Goal: Information Seeking & Learning: Check status

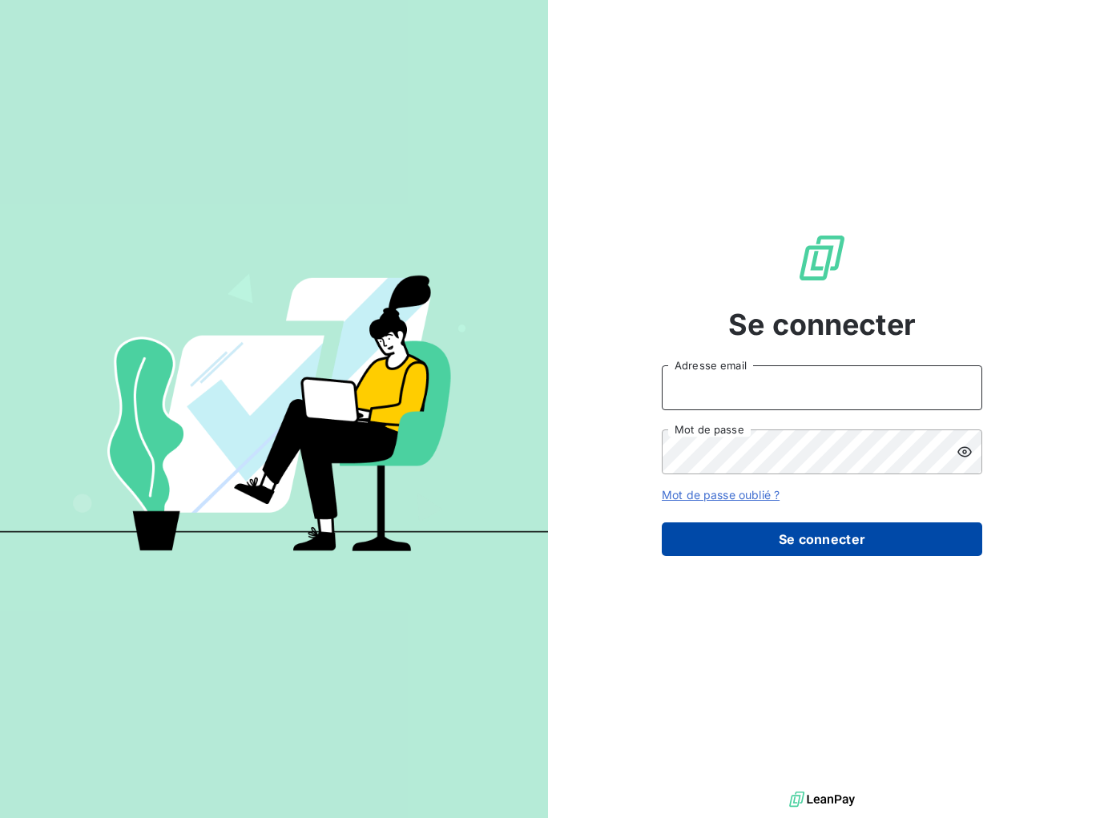
type input "[EMAIL_ADDRESS][DOMAIN_NAME]"
click at [866, 553] on button "Se connecter" at bounding box center [822, 539] width 320 height 34
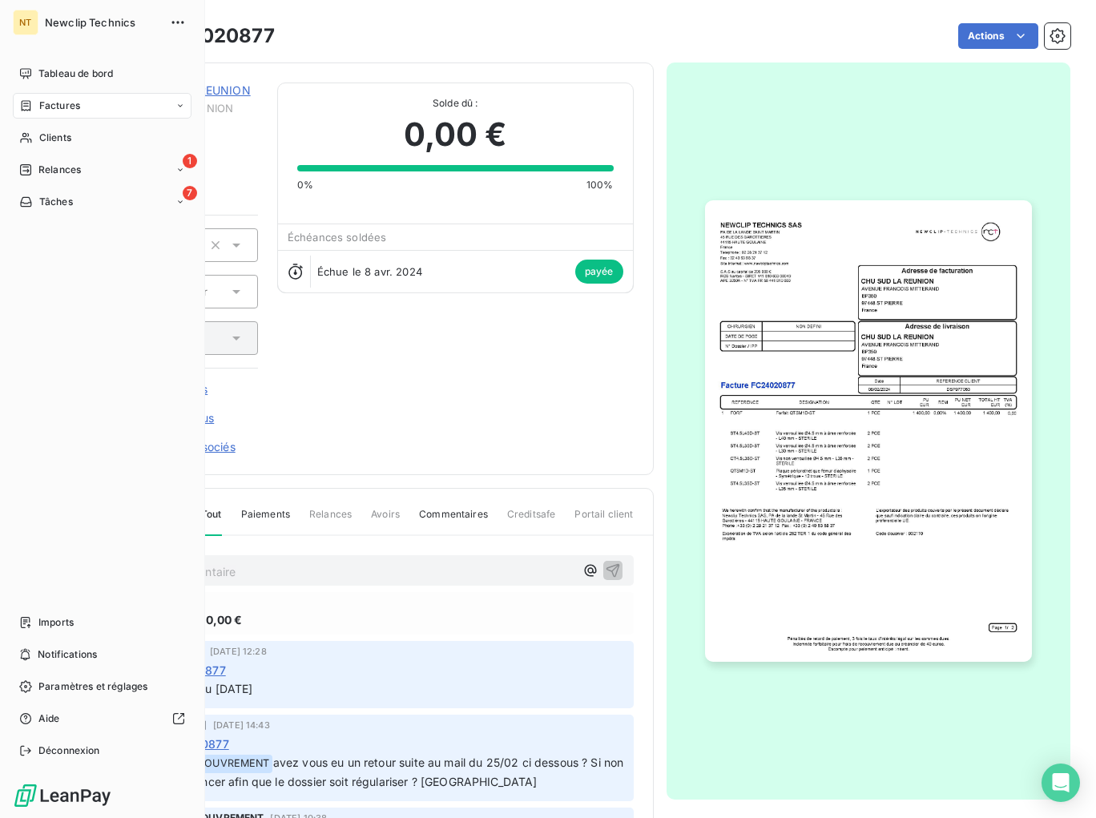
click at [50, 104] on span "Factures" at bounding box center [59, 106] width 41 height 14
click at [43, 108] on span "Factures" at bounding box center [59, 106] width 41 height 14
click at [61, 136] on span "Factures" at bounding box center [58, 138] width 41 height 14
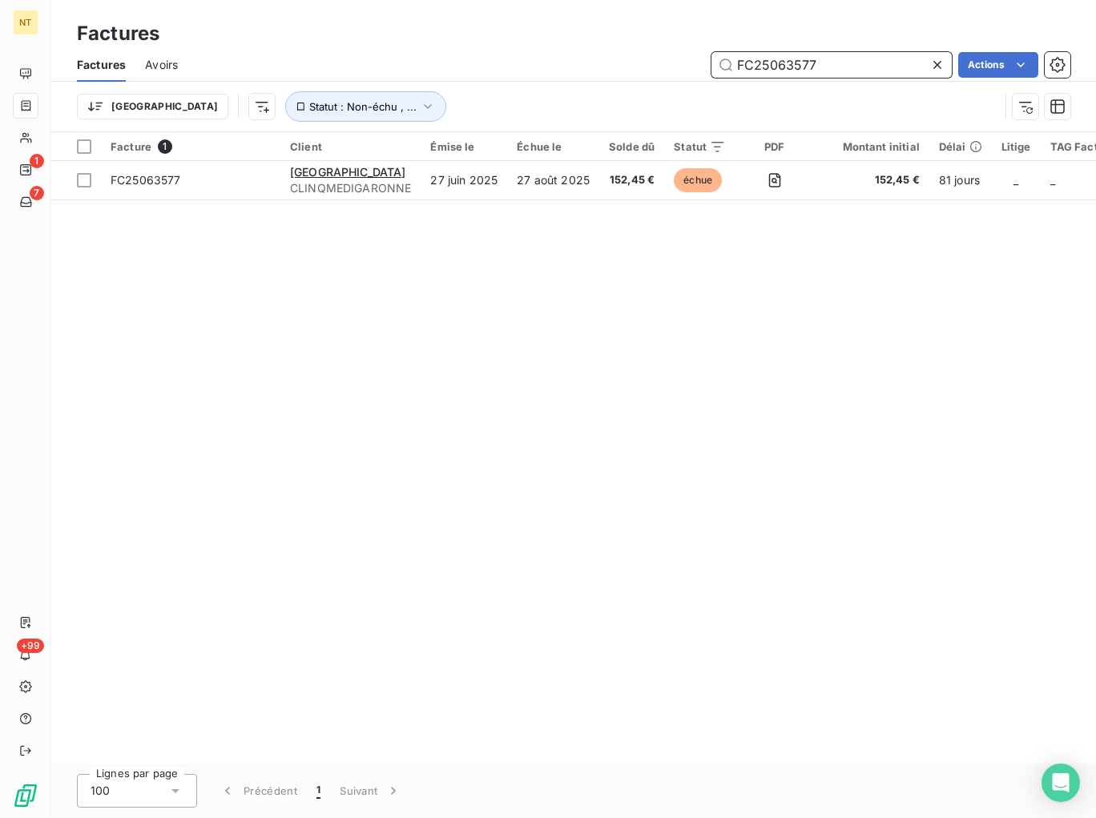
click at [837, 64] on input "FC25063577" at bounding box center [831, 65] width 240 height 26
click at [839, 61] on input "FC25063577" at bounding box center [831, 65] width 240 height 26
click at [932, 62] on icon at bounding box center [937, 65] width 16 height 16
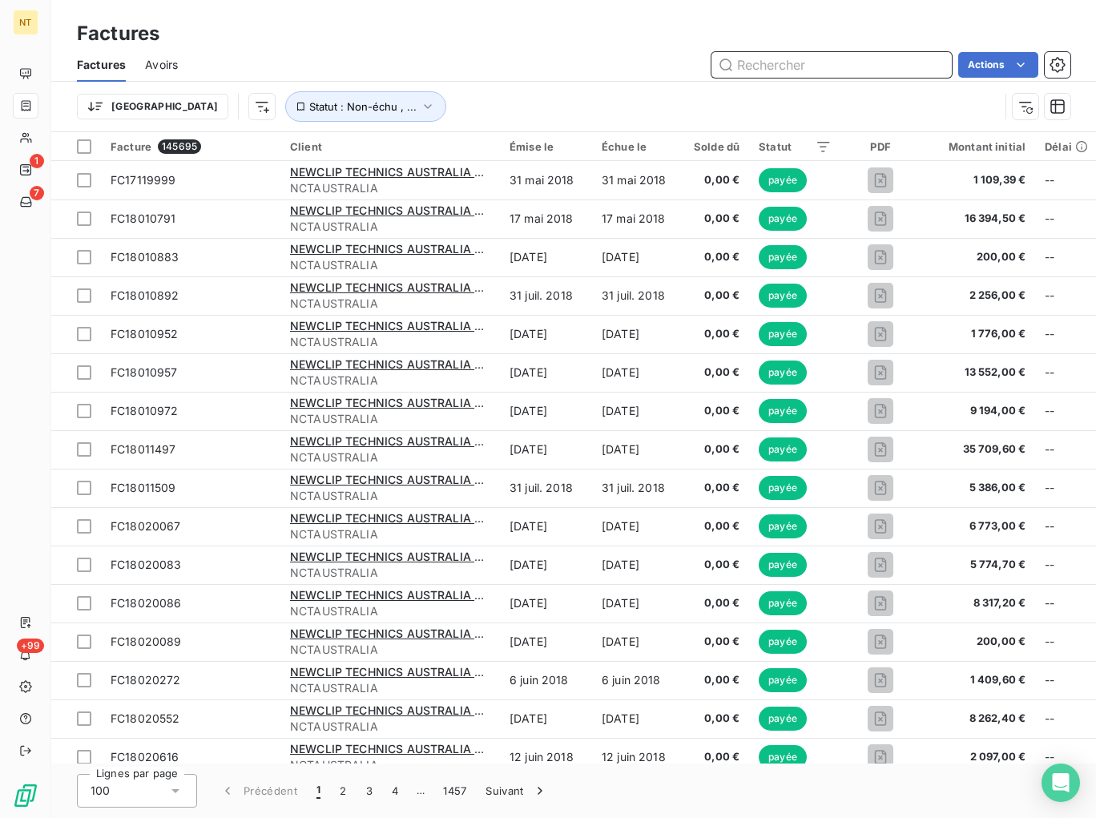
click at [853, 65] on input "text" at bounding box center [831, 65] width 240 height 26
paste input "FC25082351"
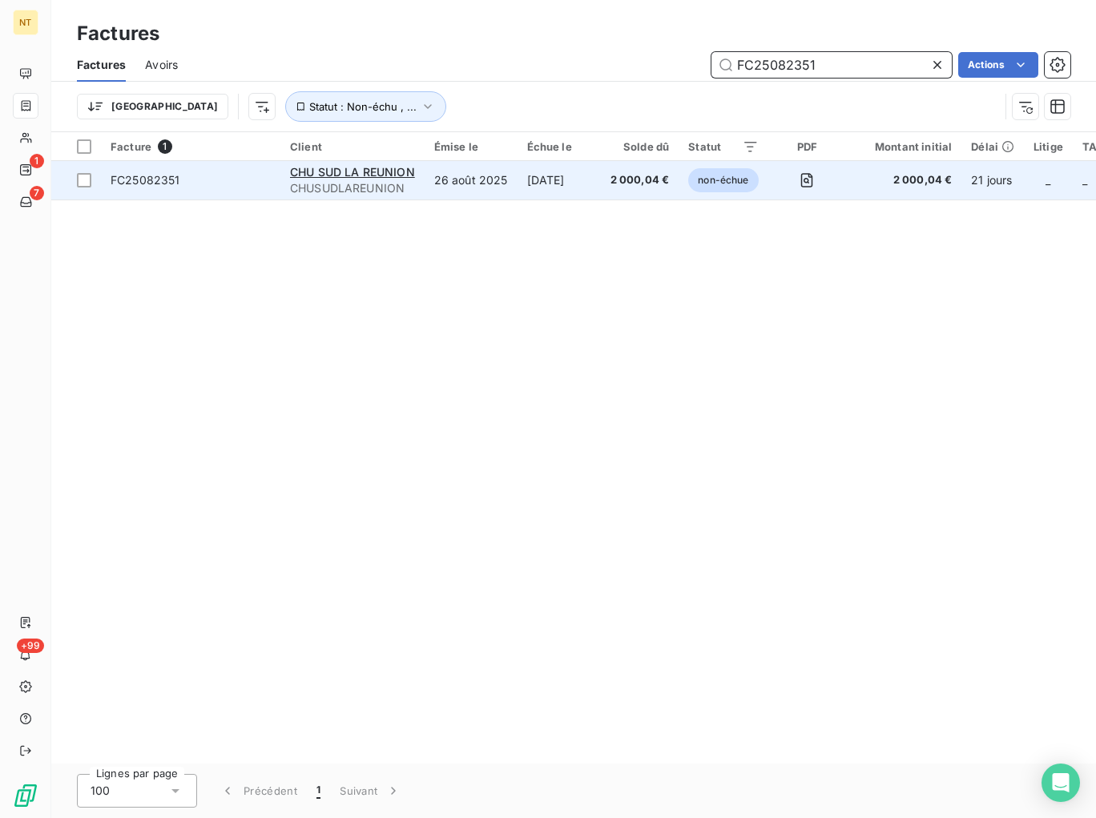
type input "FC25082351"
click at [714, 182] on span "non-échue" at bounding box center [723, 180] width 70 height 24
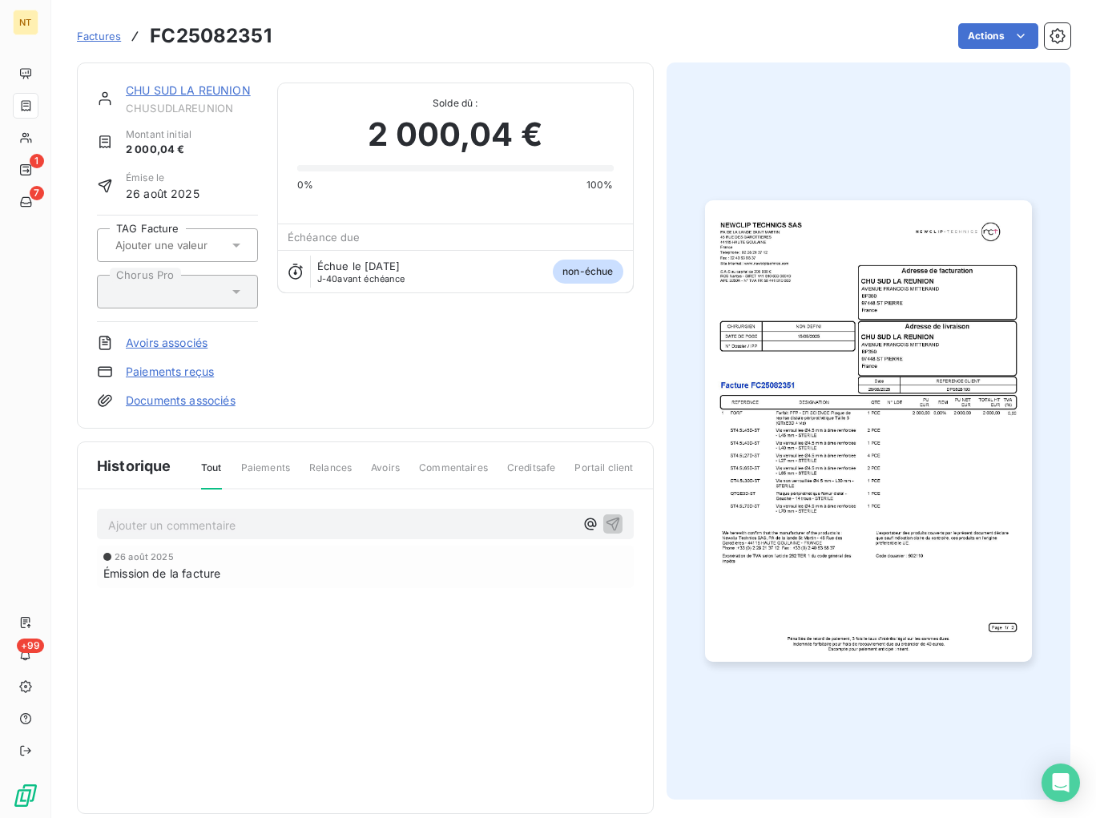
click at [329, 520] on p "Ajouter un commentaire ﻿" at bounding box center [341, 525] width 466 height 20
click at [179, 522] on span "AVOIR TOTAL LIE A CETTE FACTURE CAR ERREUR DE REFERENCE COMMANDE" at bounding box center [324, 524] width 433 height 14
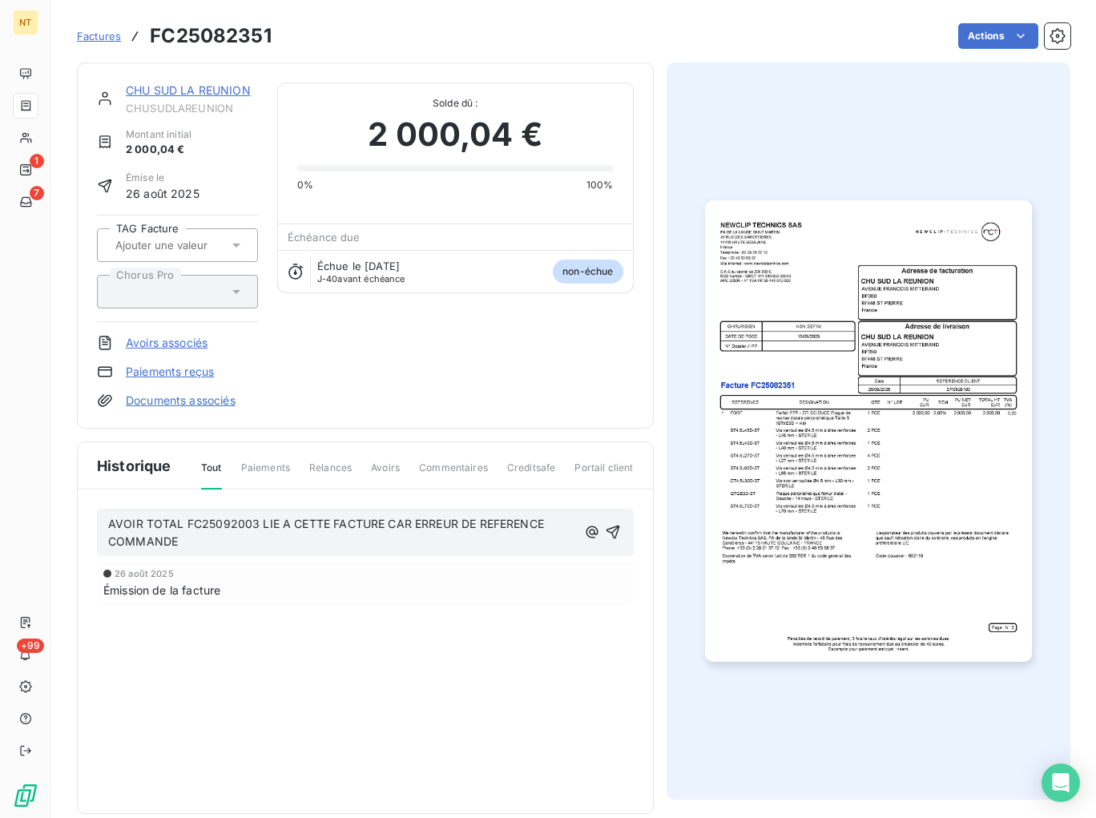
click at [541, 522] on span "AVOIR TOTAL FC25092003 LIE A CETTE FACTURE CAR ERREUR DE REFERENCE COMMANDE" at bounding box center [327, 533] width 439 height 32
click at [218, 535] on p "AVOIR TOTAL FC25092003 LIE A CETTE FACTURE CAR ERREUR DE REFERENCE COMMANDE" at bounding box center [342, 533] width 469 height 37
click at [587, 522] on button "button" at bounding box center [595, 531] width 16 height 19
click at [456, 544] on p "AVOIR TOTAL FC25092003 LIE A CETTE FACTURE CAR ERREUR DE REFERENCE COMMANDE / R…" at bounding box center [344, 533] width 473 height 37
click at [311, 585] on div "Émission de la facture" at bounding box center [365, 589] width 524 height 17
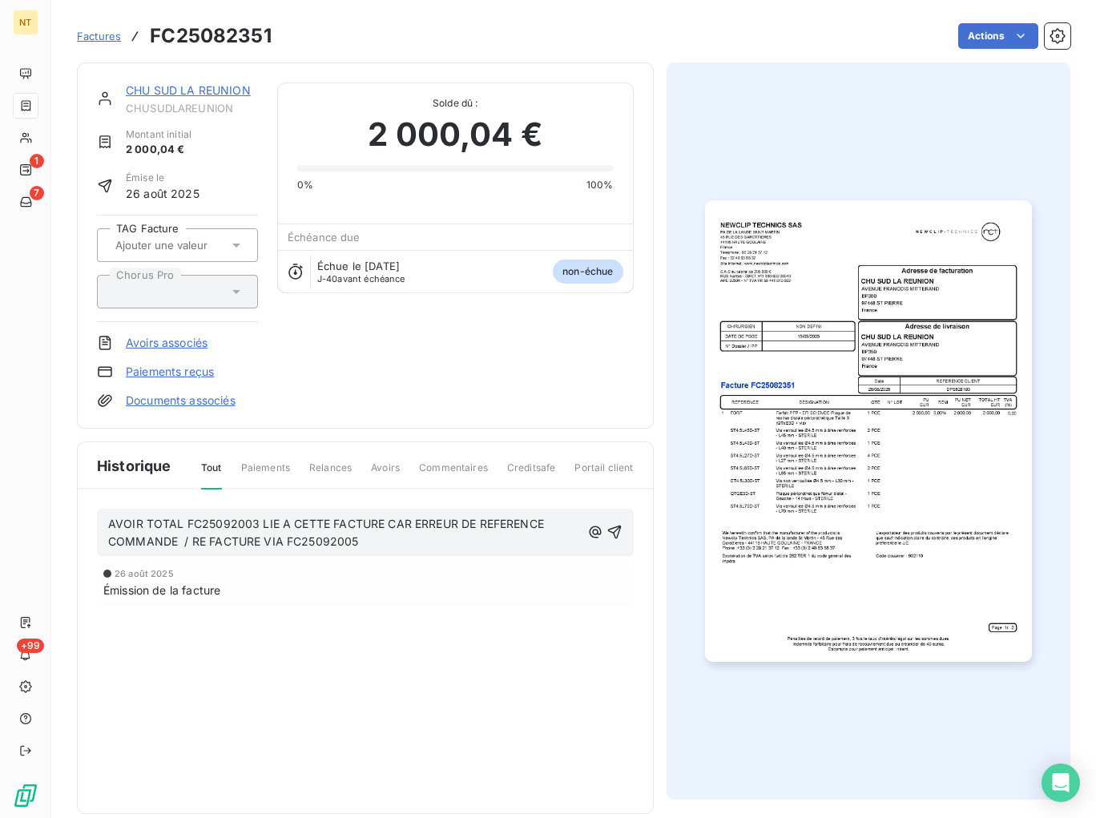
click at [398, 538] on p "AVOIR TOTAL FC25092003 LIE A CETTE FACTURE CAR ERREUR DE REFERENCE COMMANDE / R…" at bounding box center [344, 533] width 473 height 37
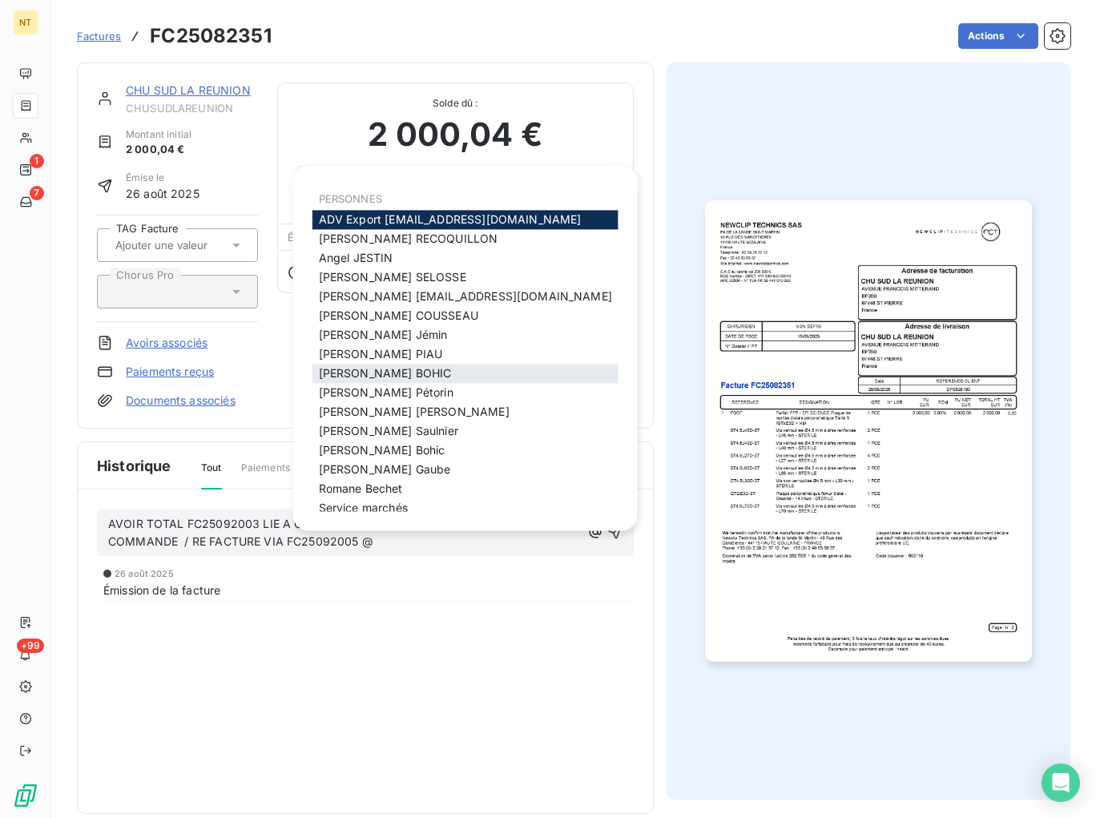
click at [381, 379] on span "[PERSON_NAME]" at bounding box center [385, 374] width 133 height 14
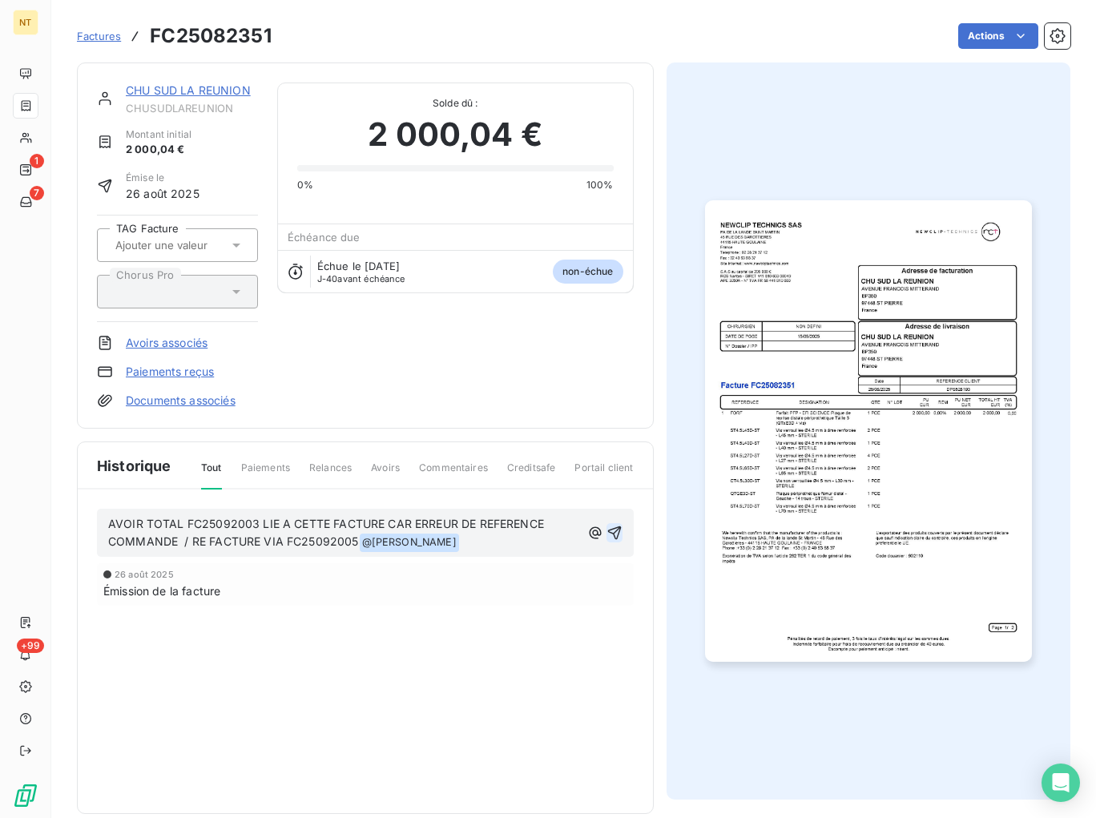
click at [616, 532] on icon "button" at bounding box center [614, 533] width 16 height 16
